Goal: Register for event/course

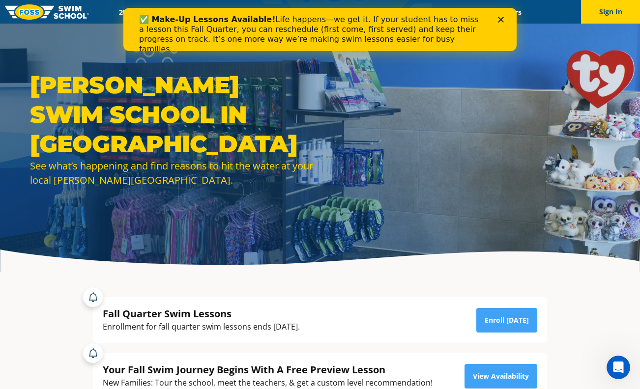
click at [379, 26] on div "✅ Make-Up Lessons Available! Life happens—we get it. If your student has to mis…" at bounding box center [312, 34] width 346 height 39
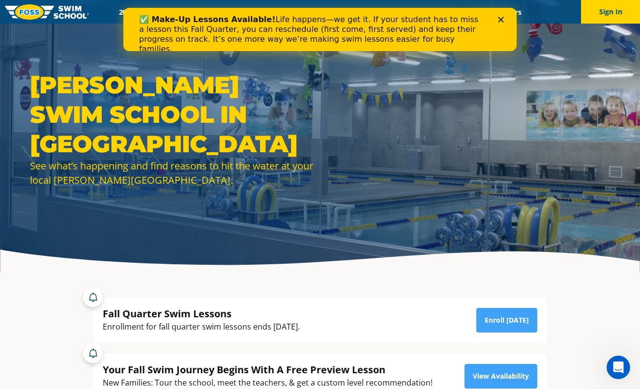
click at [501, 17] on icon "Close" at bounding box center [501, 20] width 6 height 6
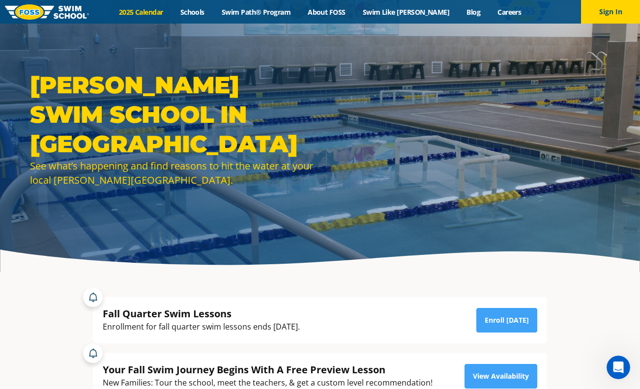
click at [144, 11] on link "2025 Calendar" at bounding box center [140, 11] width 61 height 9
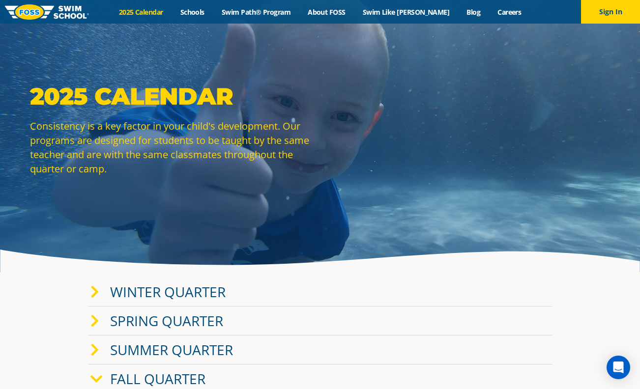
click at [99, 290] on icon at bounding box center [94, 293] width 9 height 14
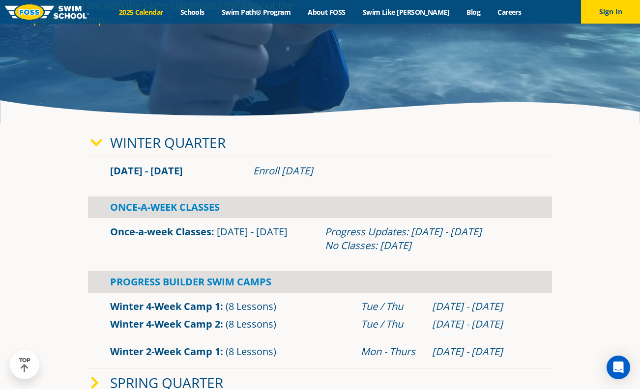
scroll to position [150, 0]
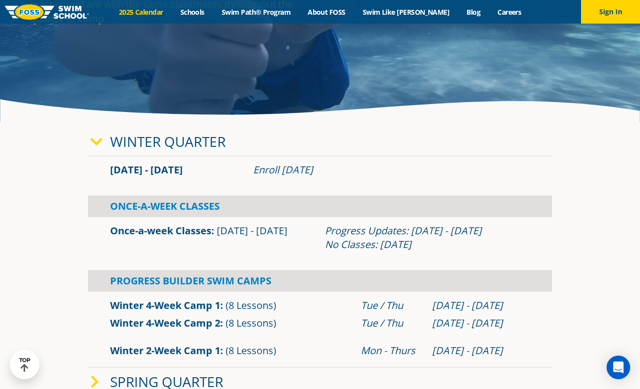
click at [89, 138] on div "Winter Quarter" at bounding box center [320, 141] width 464 height 29
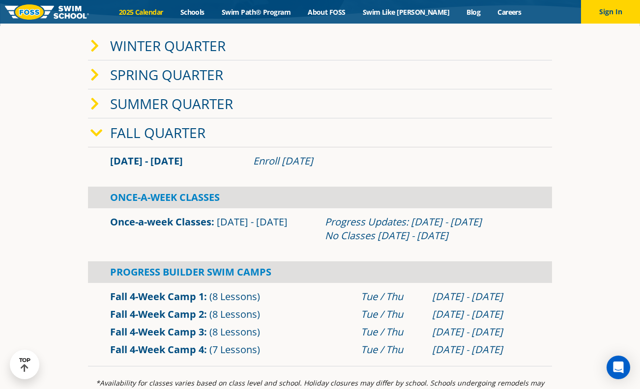
scroll to position [243, 0]
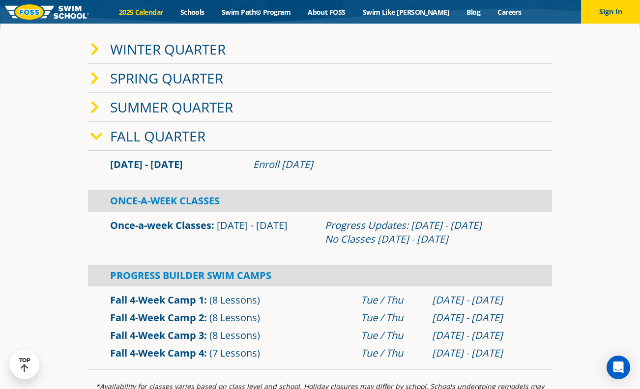
click at [161, 157] on div "Sep 2 - Dec 22 Enroll July 29, 2025" at bounding box center [320, 165] width 464 height 18
click at [177, 222] on link "Once-a-week Classes" at bounding box center [160, 225] width 101 height 13
